Goal: Task Accomplishment & Management: Manage account settings

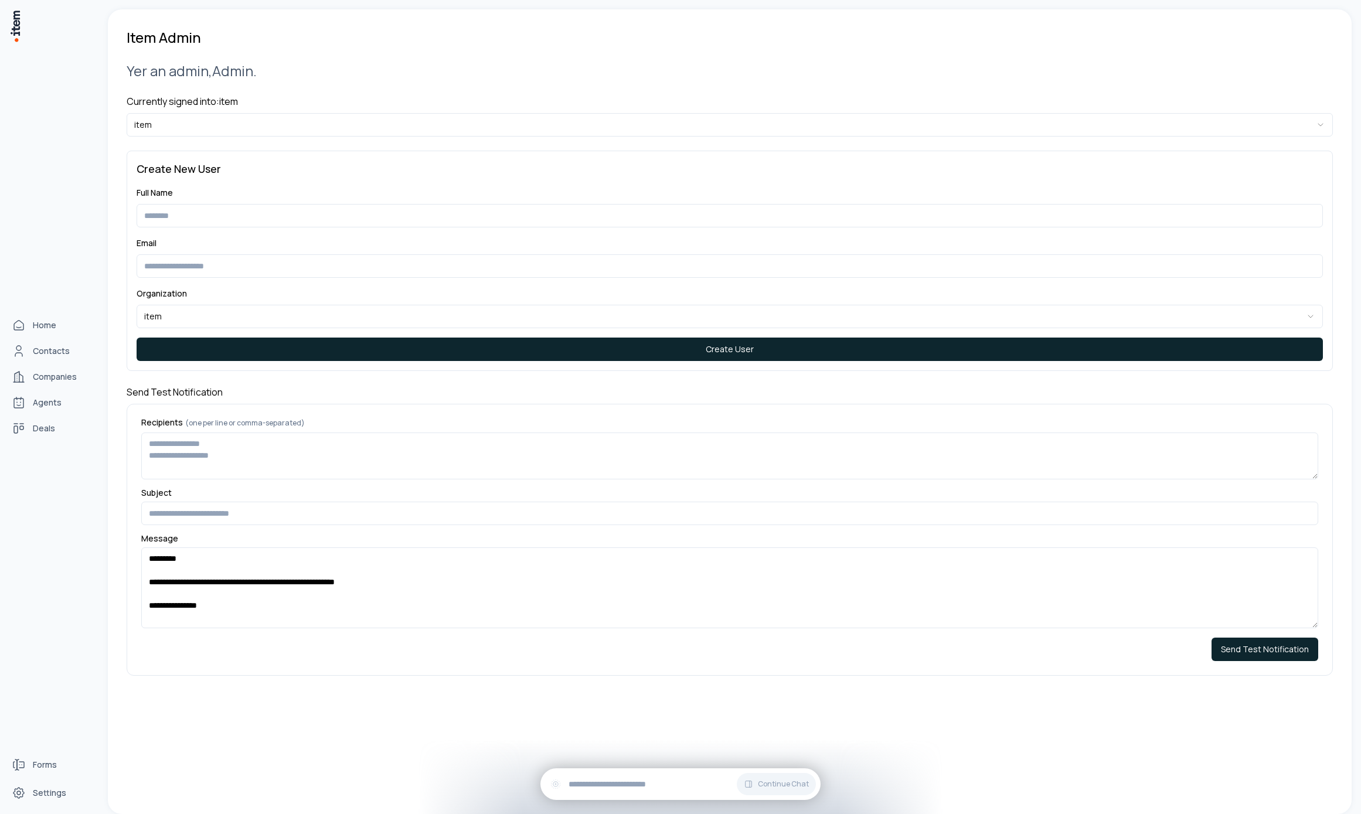
click at [19, 778] on div "Forms Settings" at bounding box center [51, 783] width 103 height 61
click at [22, 795] on icon "Settings" at bounding box center [18, 793] width 11 height 11
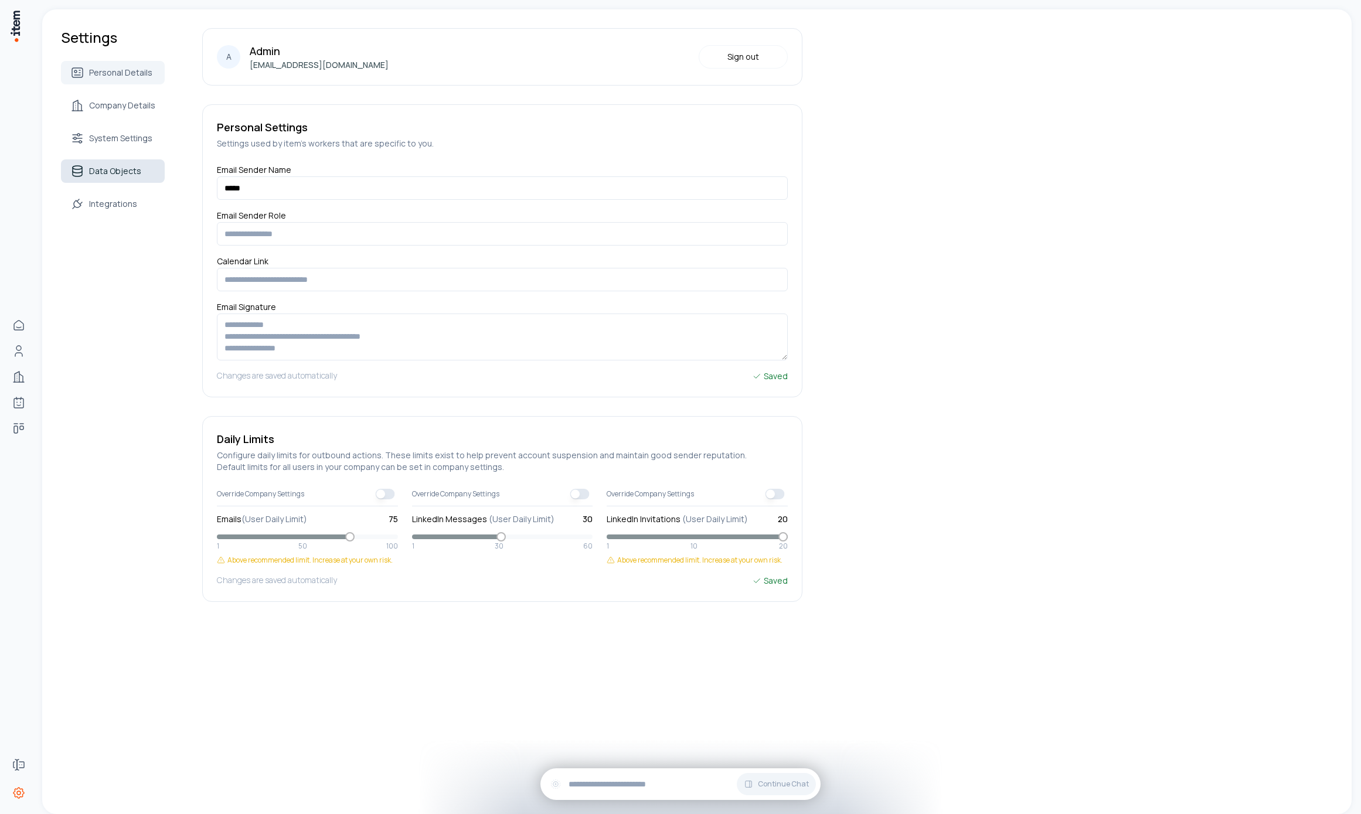
click at [131, 166] on span "Data Objects" at bounding box center [115, 171] width 52 height 12
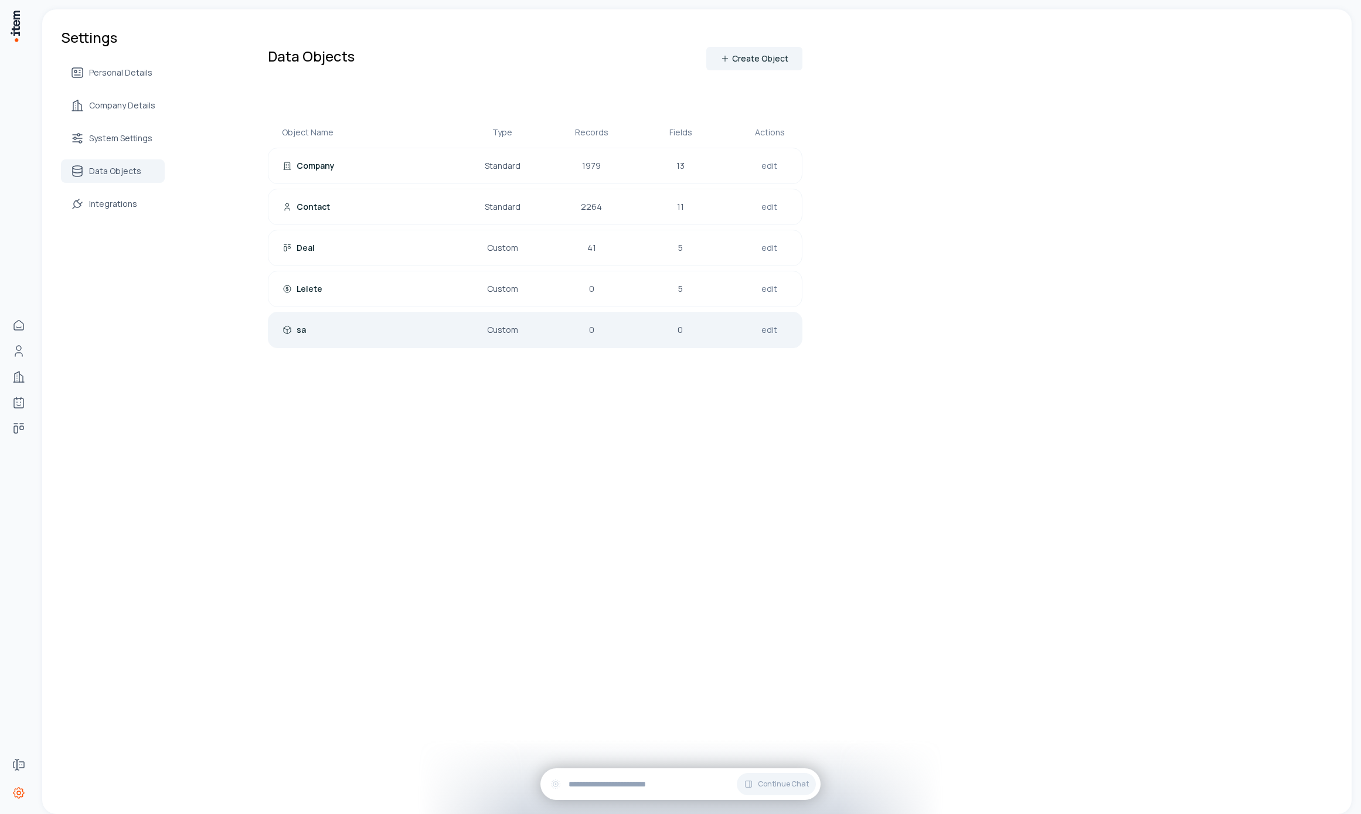
click at [764, 336] on link "edit" at bounding box center [769, 330] width 21 height 16
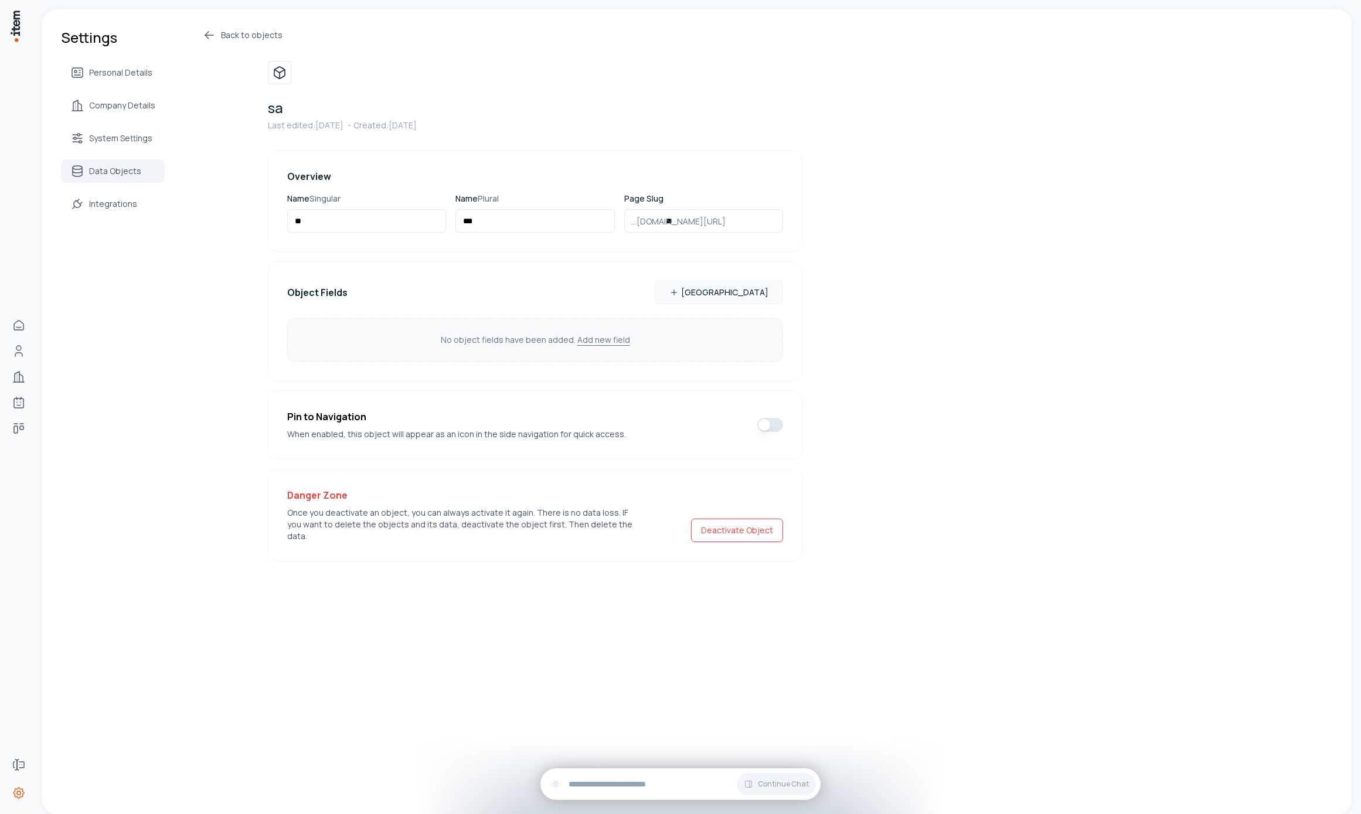
click at [753, 505] on div "Deactivate Object" at bounding box center [737, 515] width 92 height 54
click at [754, 520] on button "Deactivate Object" at bounding box center [737, 530] width 92 height 23
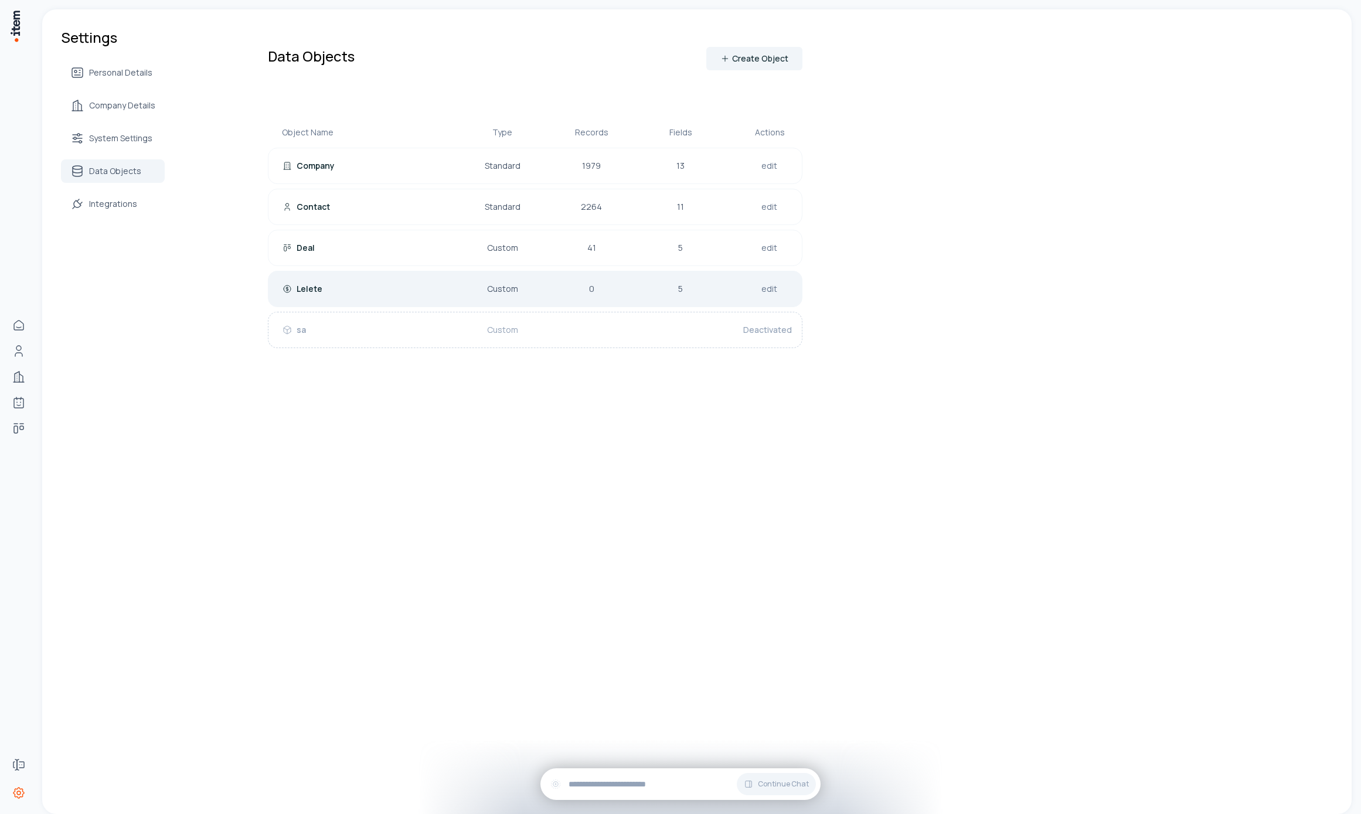
click at [701, 292] on div "Lelete Custom 0 5 edit" at bounding box center [535, 289] width 534 height 36
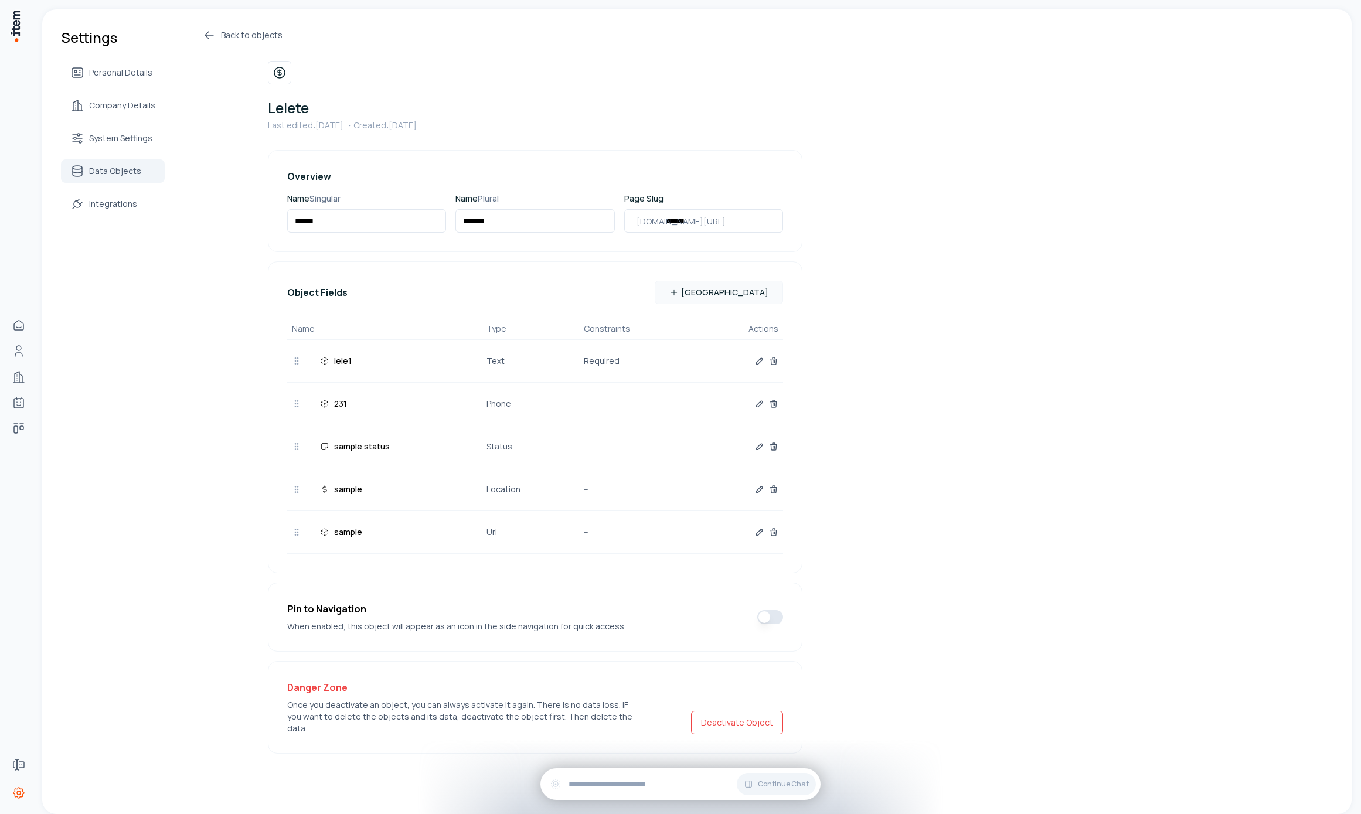
drag, startPoint x: 725, startPoint y: 707, endPoint x: 704, endPoint y: 688, distance: 28.2
click at [725, 711] on button "Deactivate Object" at bounding box center [737, 722] width 92 height 23
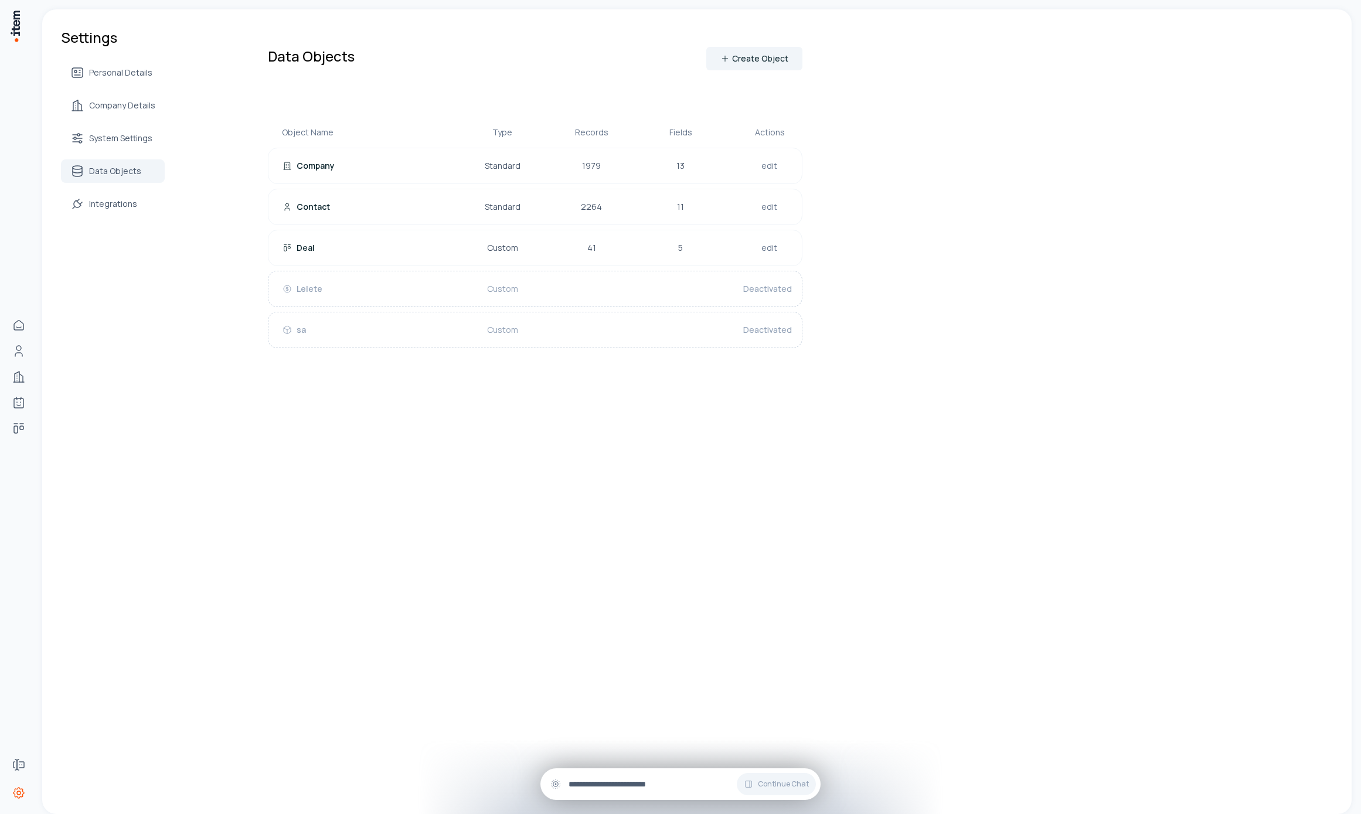
drag, startPoint x: 636, startPoint y: 746, endPoint x: 643, endPoint y: 788, distance: 42.1
click at [636, 745] on div "Settings Personal Details Company Details System Settings Data Objects Integrat…" at bounding box center [696, 411] width 1309 height 805
click at [643, 788] on input "text" at bounding box center [689, 784] width 243 height 13
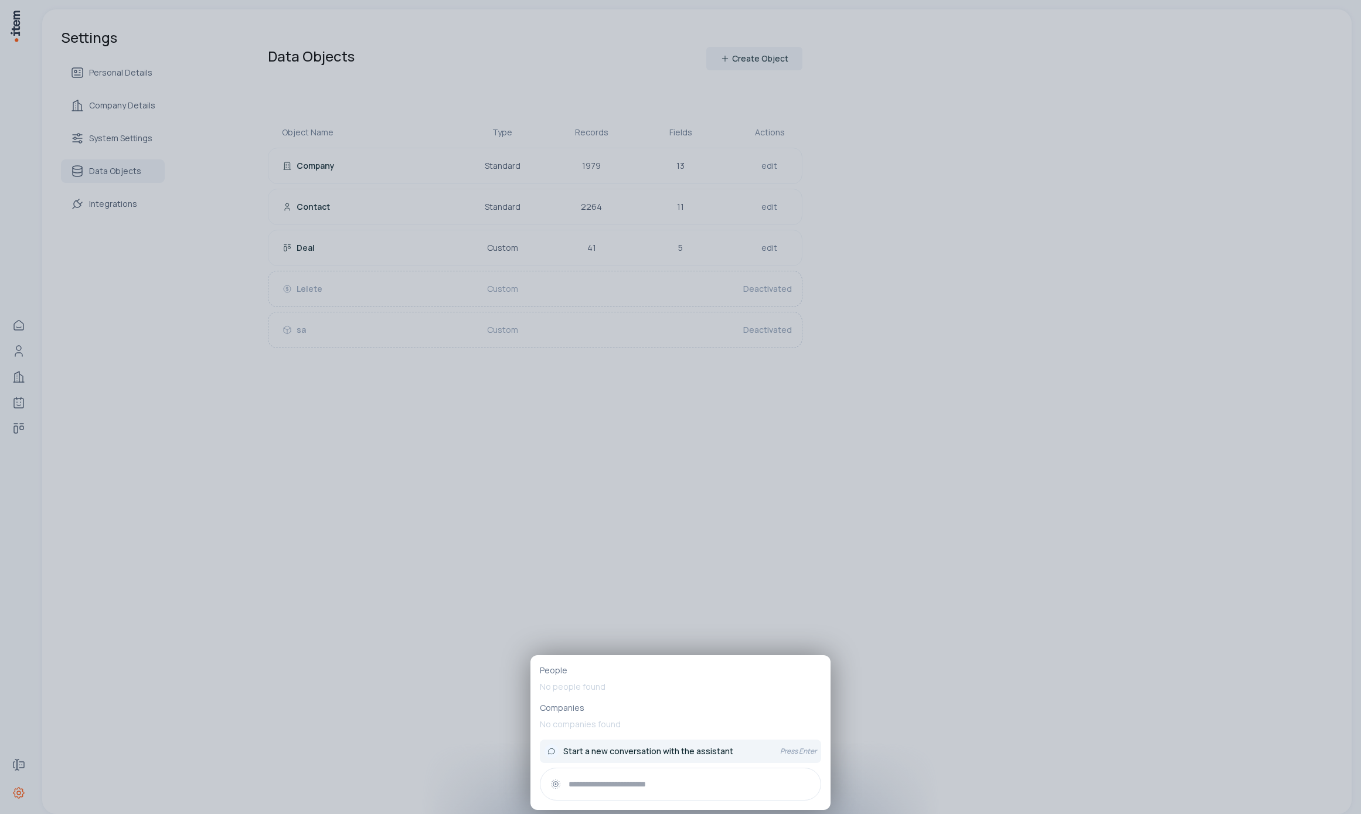
click at [742, 759] on button "Start a new conversation with the assistant Press Enter" at bounding box center [680, 750] width 281 height 23
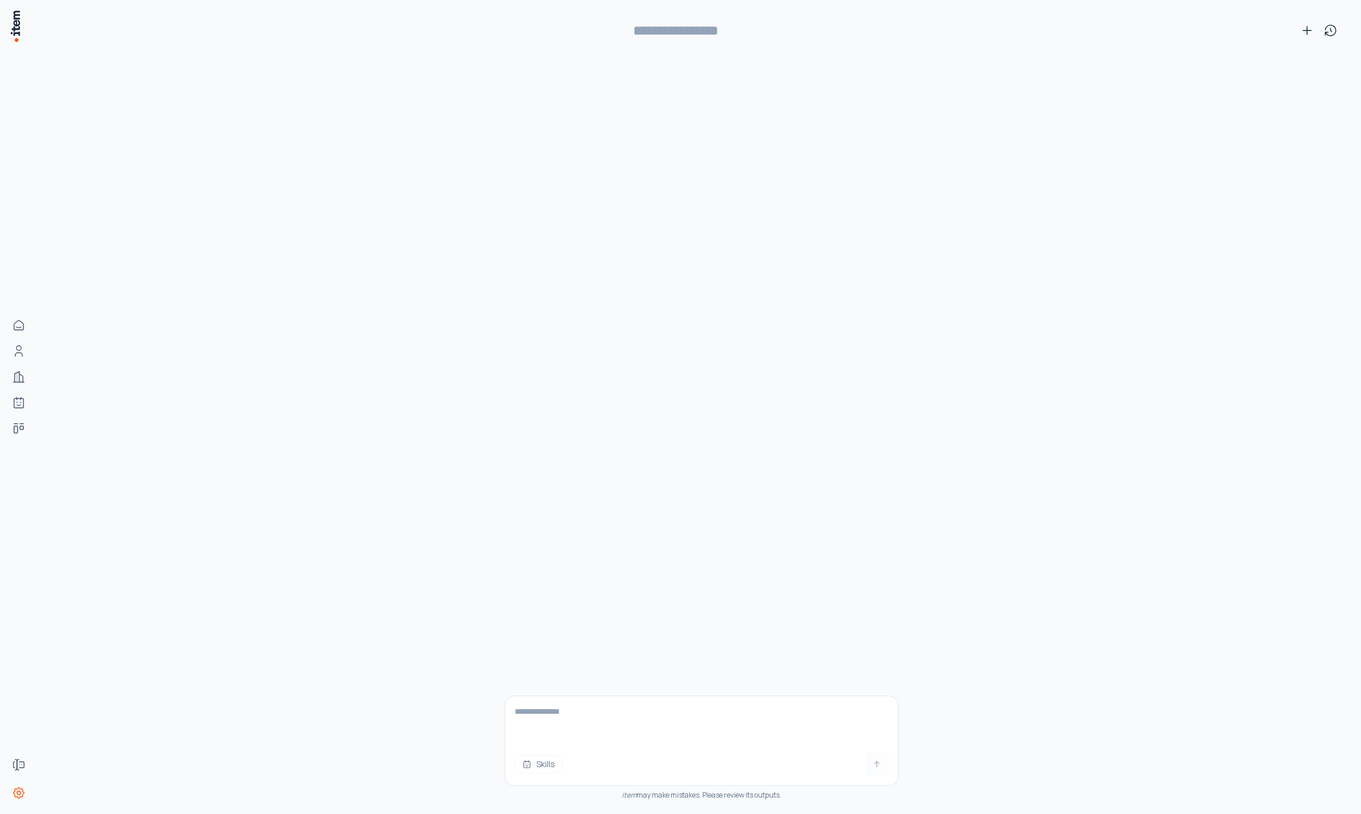
click at [1331, 18] on div "**********" at bounding box center [701, 30] width 1281 height 42
click at [1342, 23] on div "**********" at bounding box center [701, 411] width 1318 height 805
click at [1332, 26] on icon at bounding box center [1330, 30] width 14 height 14
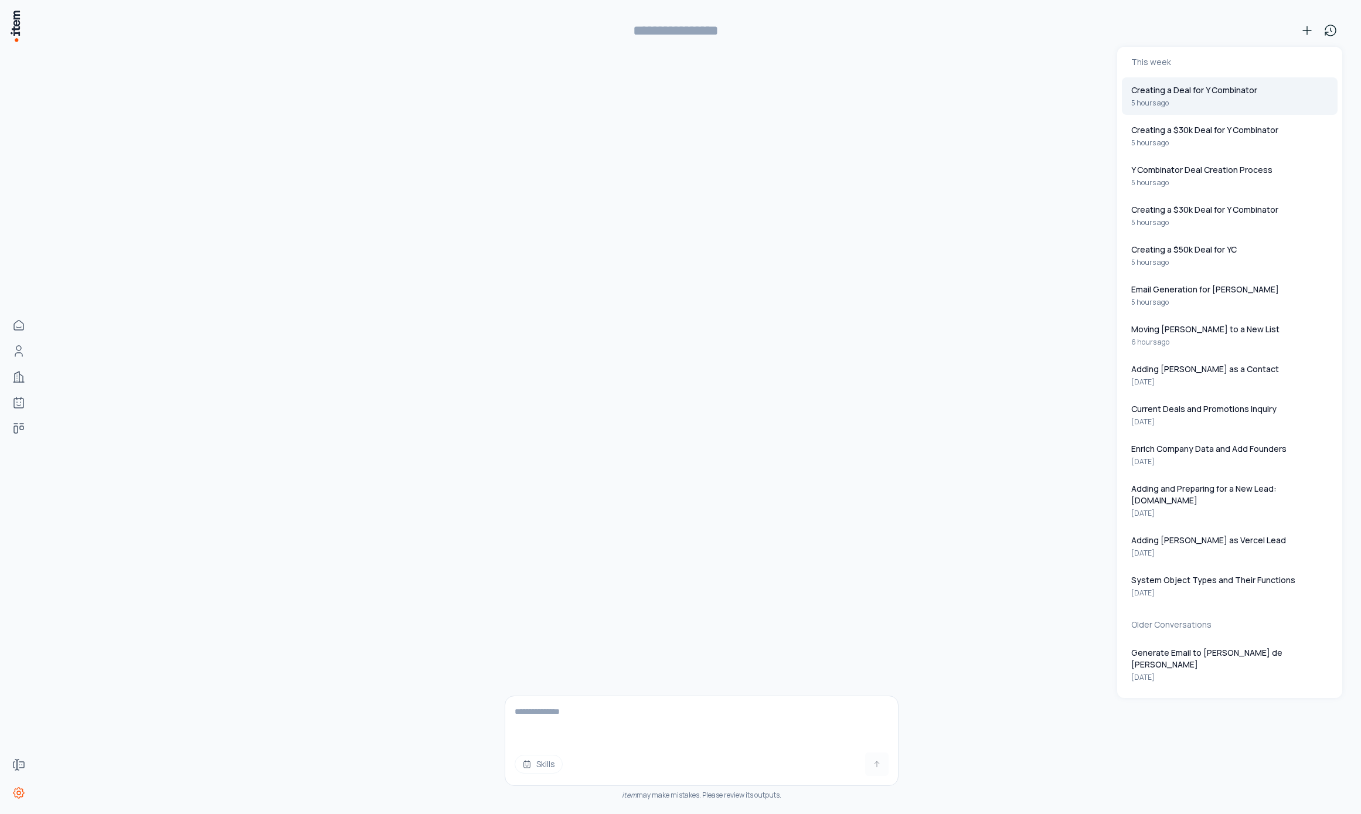
click at [1274, 88] on button "Creating a Deal for Y Combinator 5 hours ago" at bounding box center [1230, 96] width 216 height 38
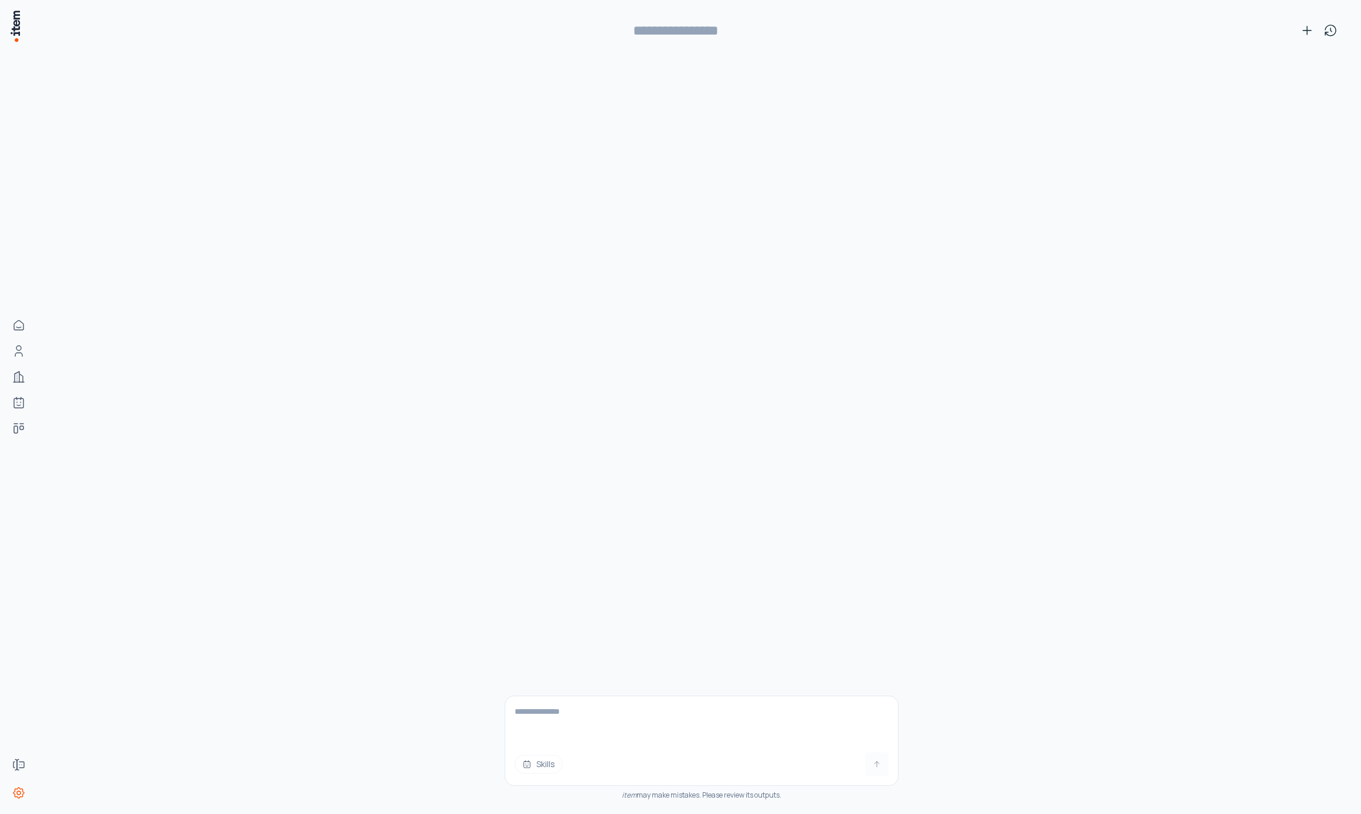
type input "**********"
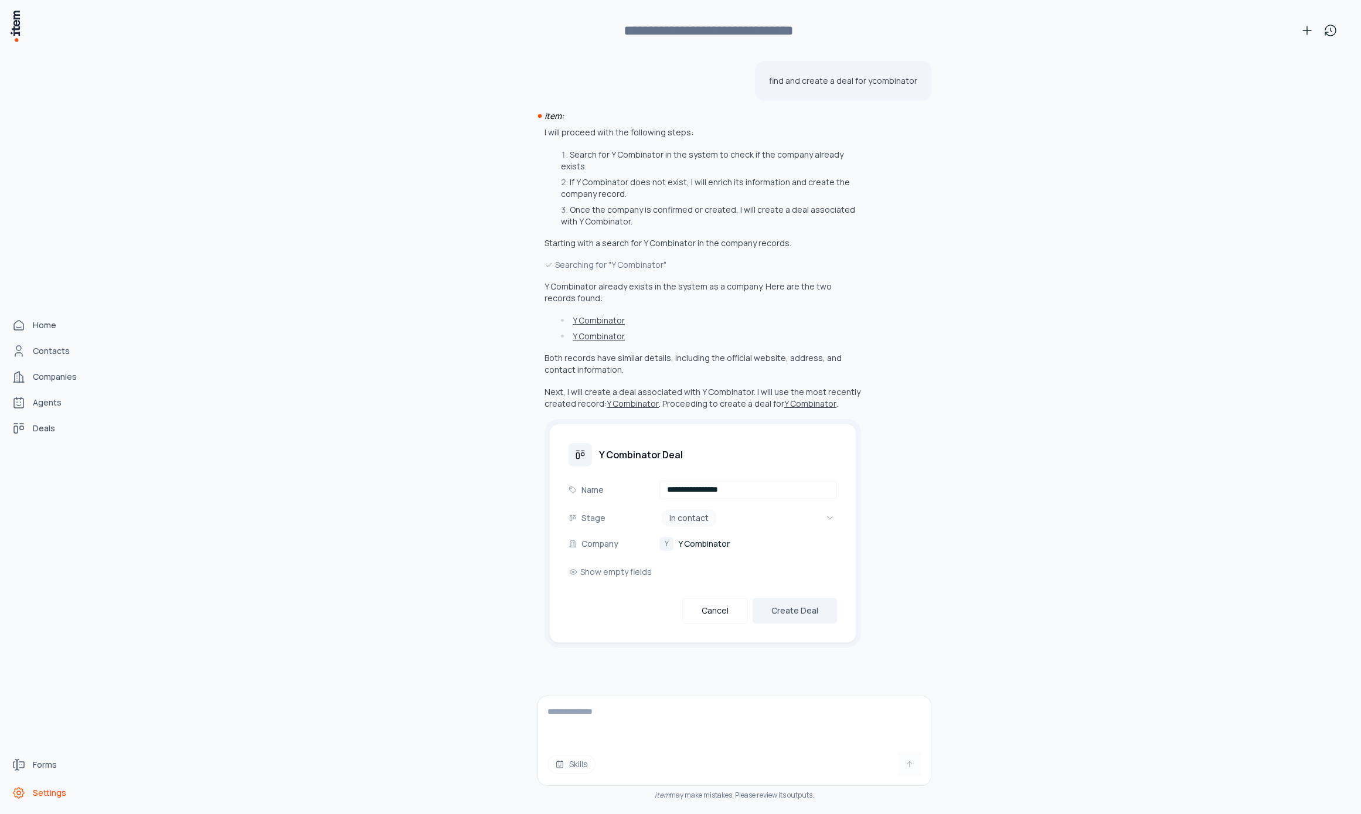
click at [38, 795] on span "Settings" at bounding box center [49, 793] width 33 height 12
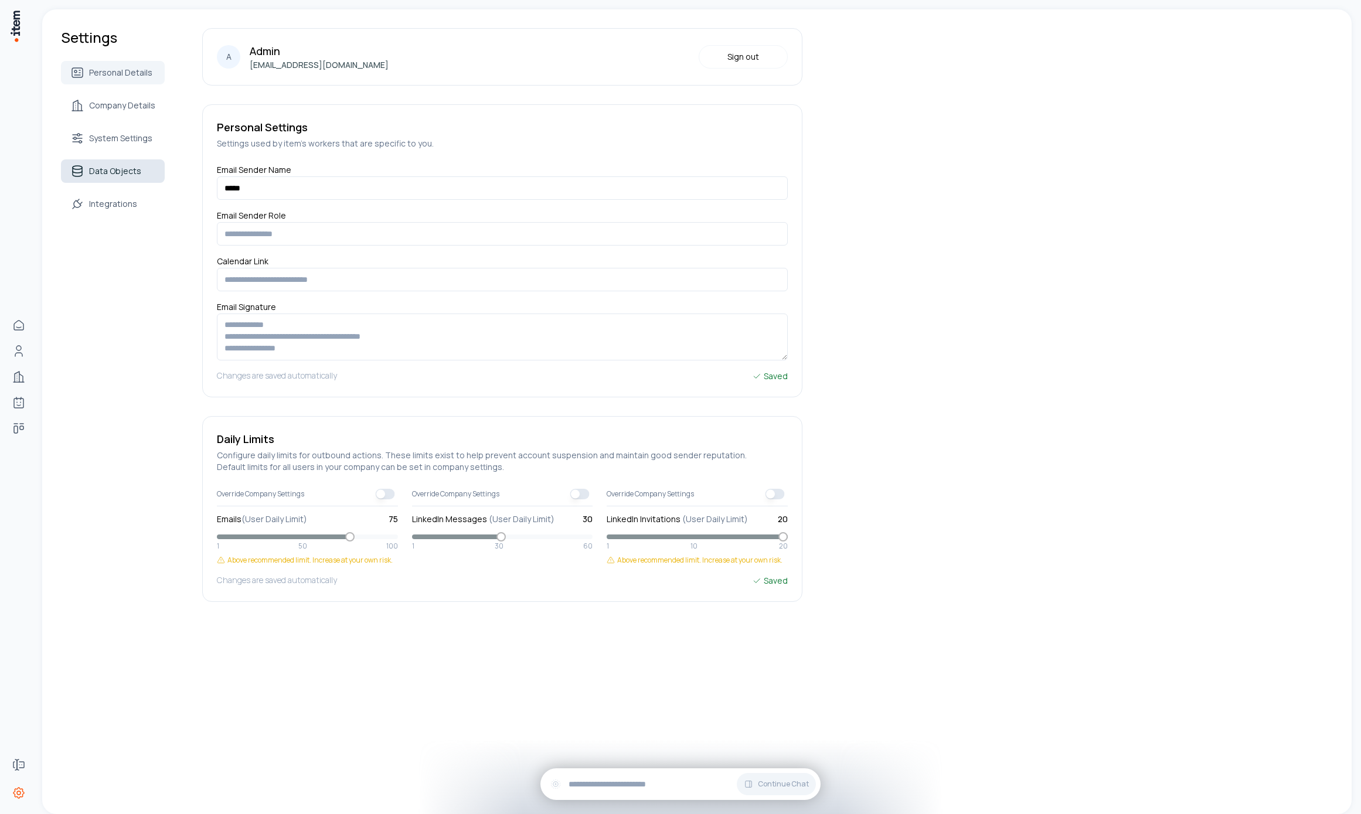
click at [126, 165] on link "Data Objects" at bounding box center [113, 170] width 104 height 23
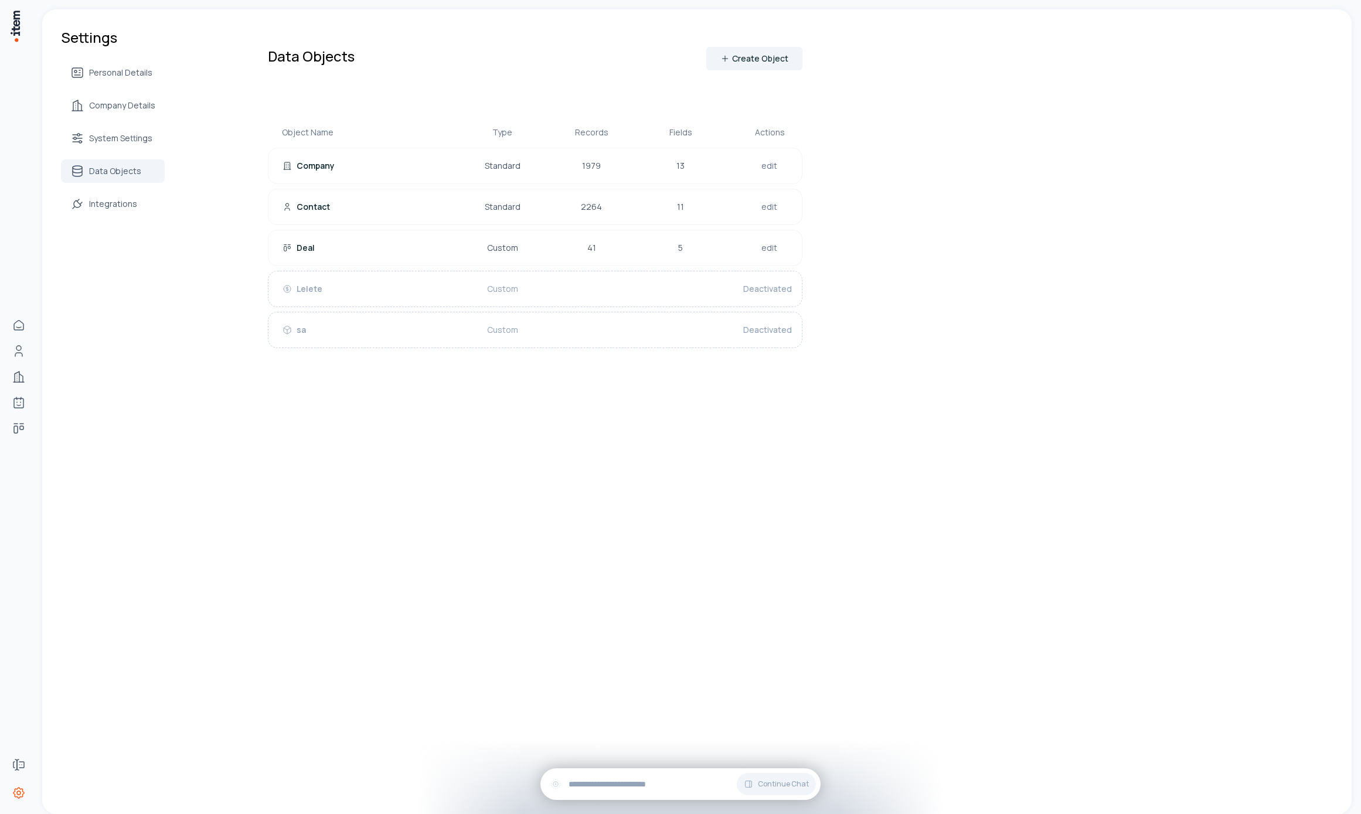
click at [682, 447] on div "Settings Personal Details Company Details System Settings Data Objects Integrat…" at bounding box center [696, 411] width 1309 height 805
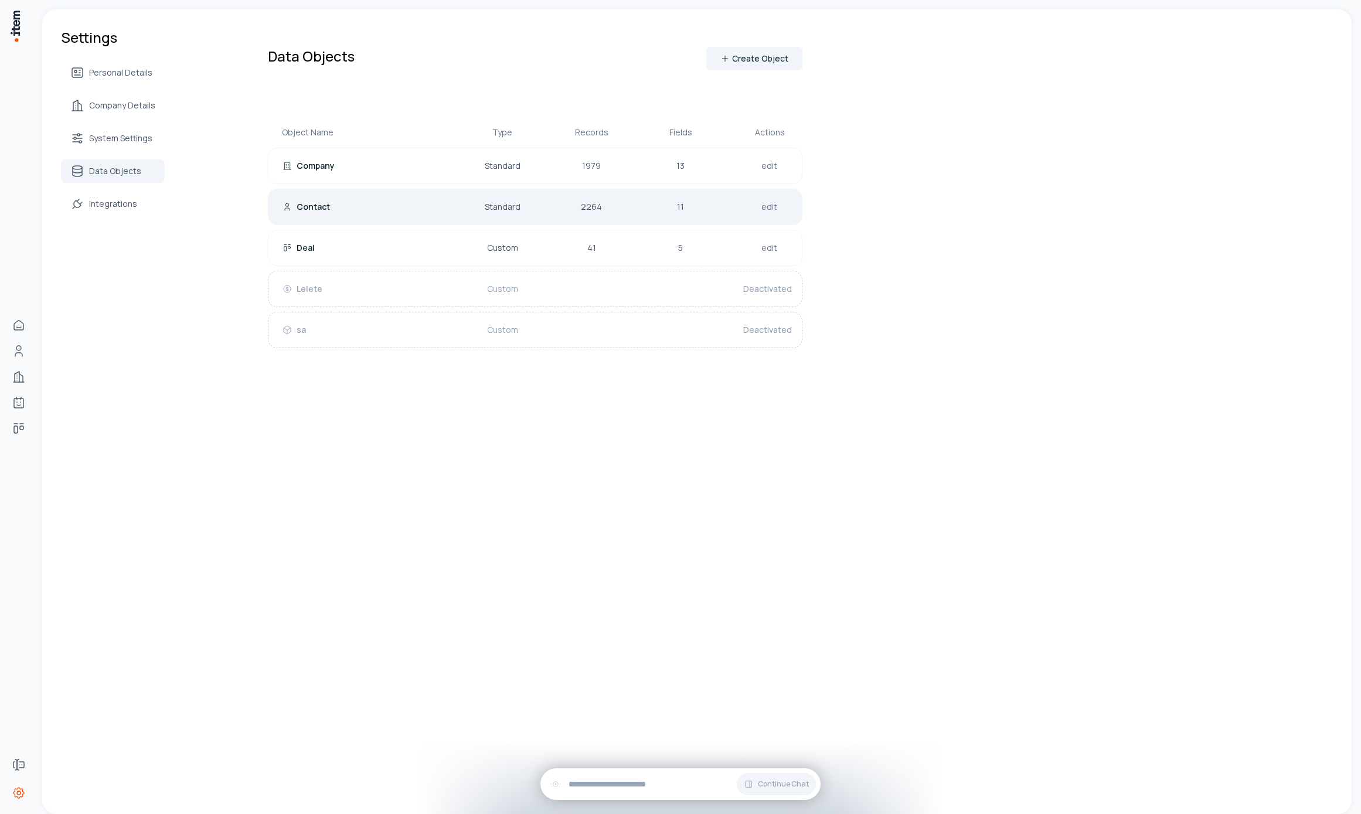
click at [379, 210] on div "Contact" at bounding box center [357, 207] width 150 height 12
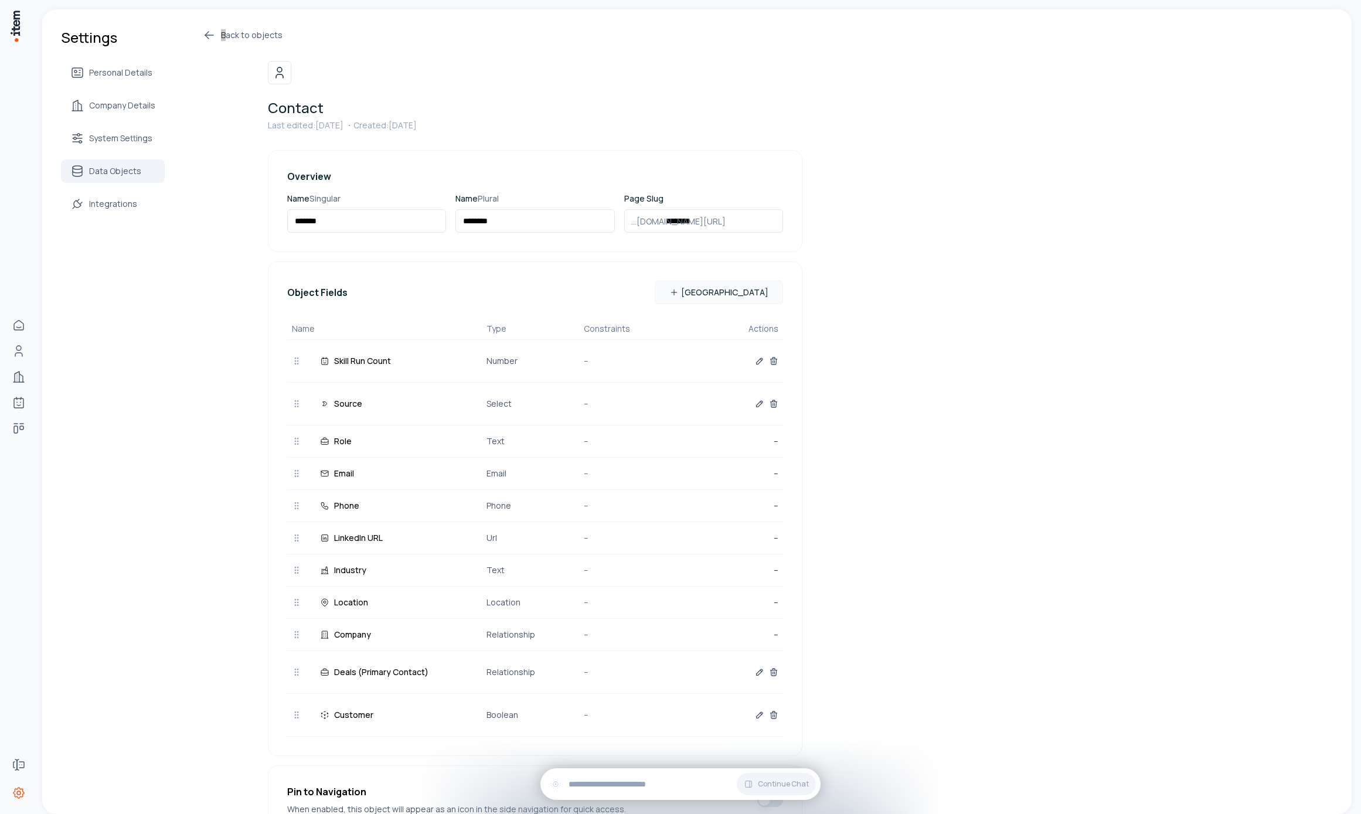
scroll to position [26, 0]
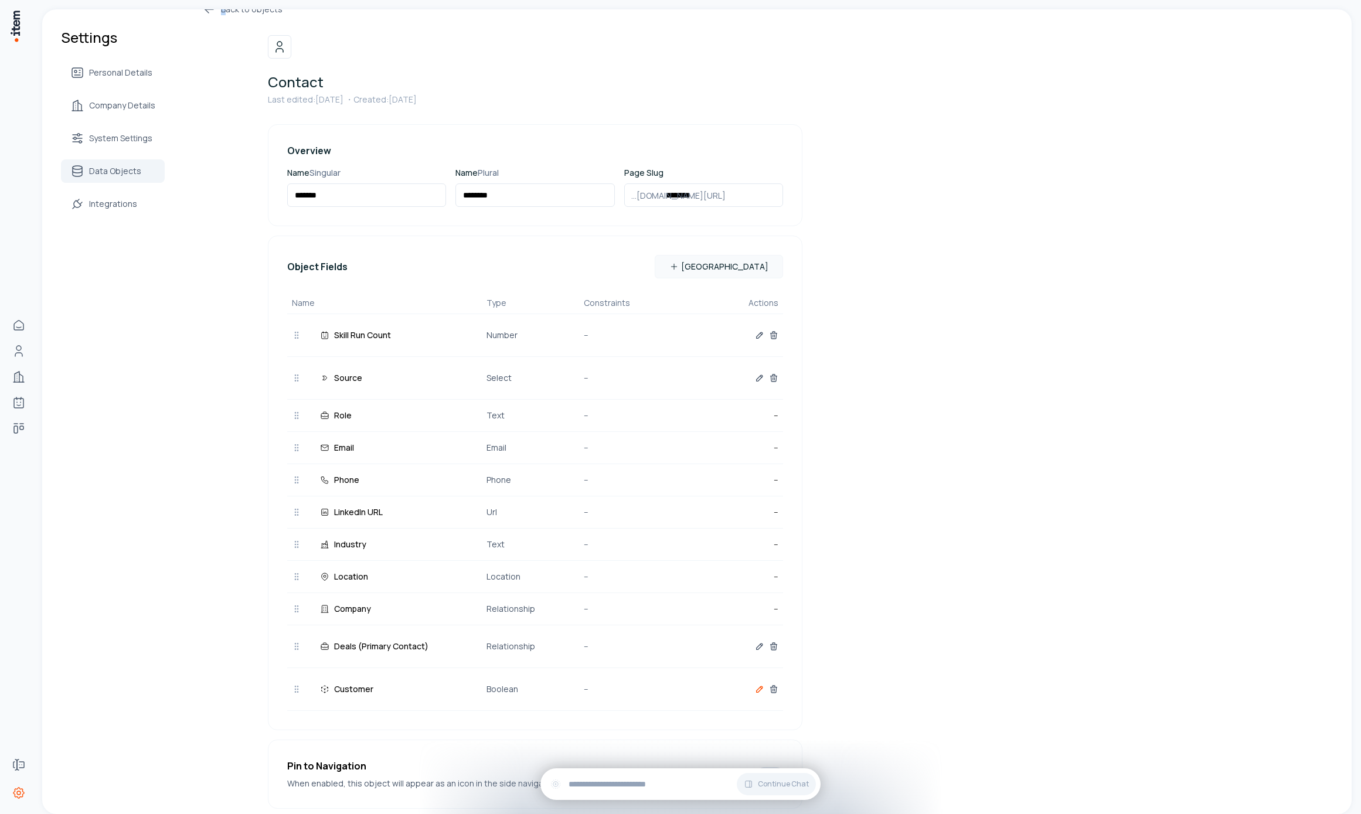
click at [756, 689] on icon "button" at bounding box center [759, 688] width 9 height 9
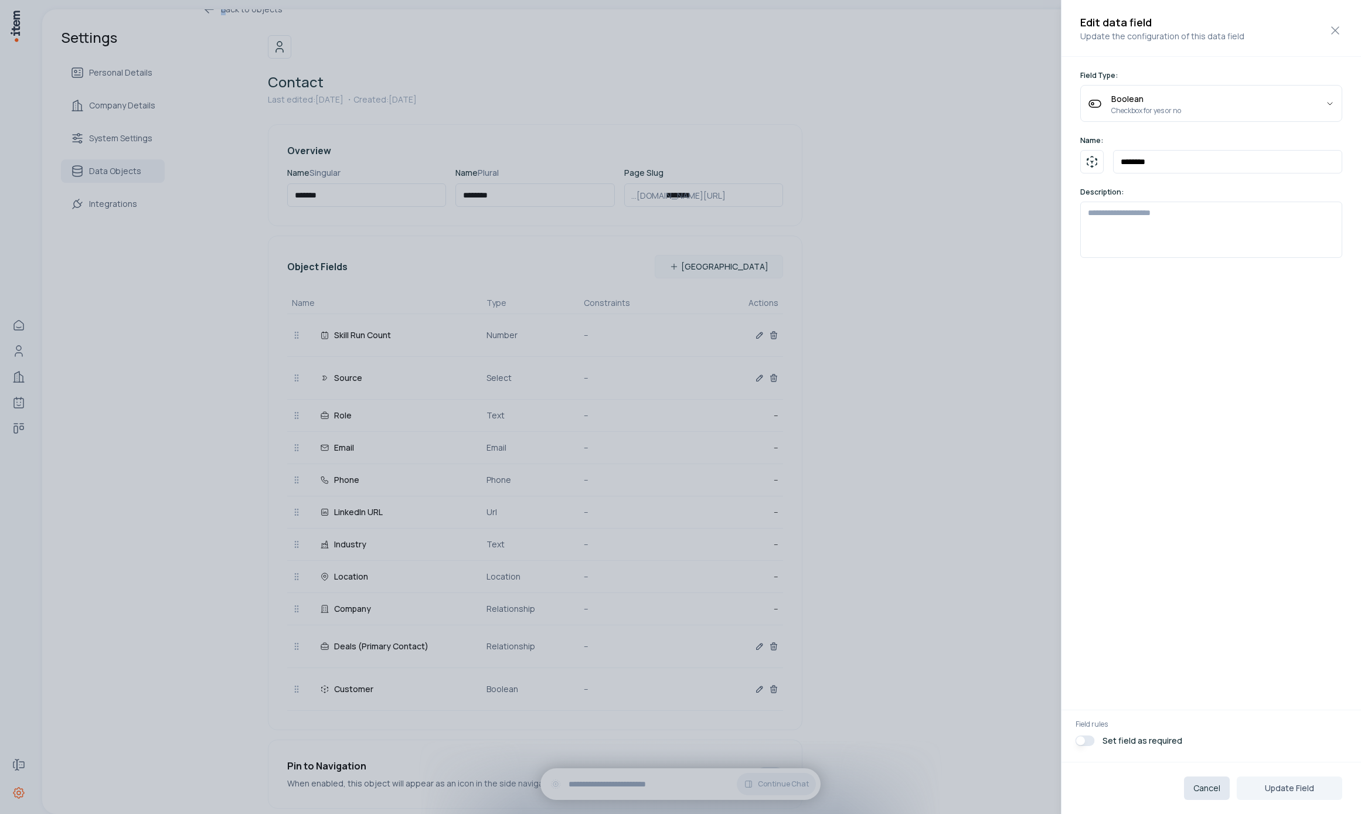
click at [1200, 796] on button "Cancel" at bounding box center [1207, 787] width 46 height 23
